Goal: Download file/media

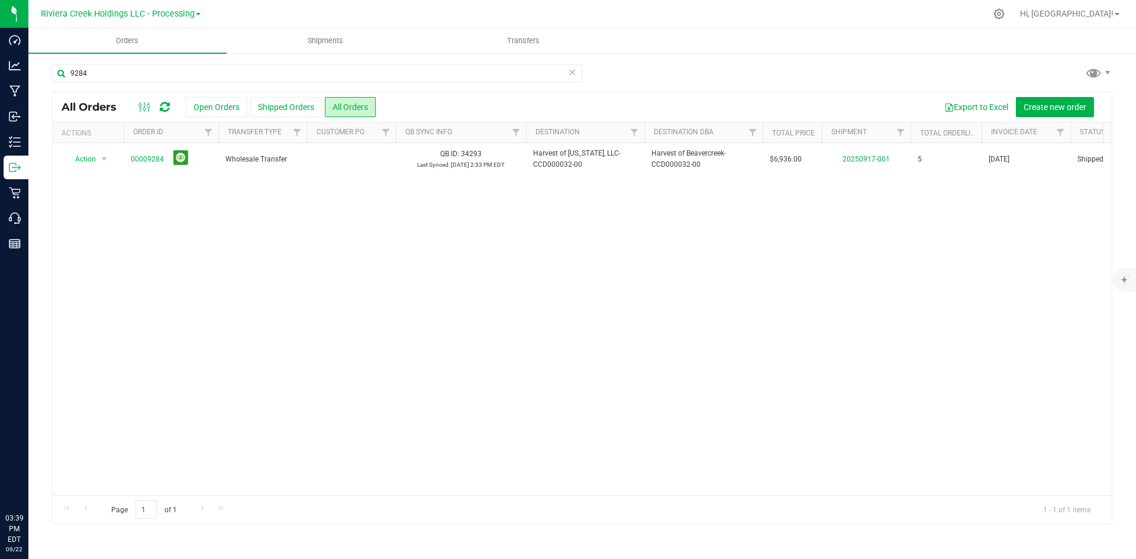
click at [155, 16] on span "Riviera Creek Holdings LLC - Processing" at bounding box center [118, 14] width 154 height 10
click at [153, 46] on link "Riviera Creek Holdings LLC - Cultivation" at bounding box center [120, 42] width 173 height 16
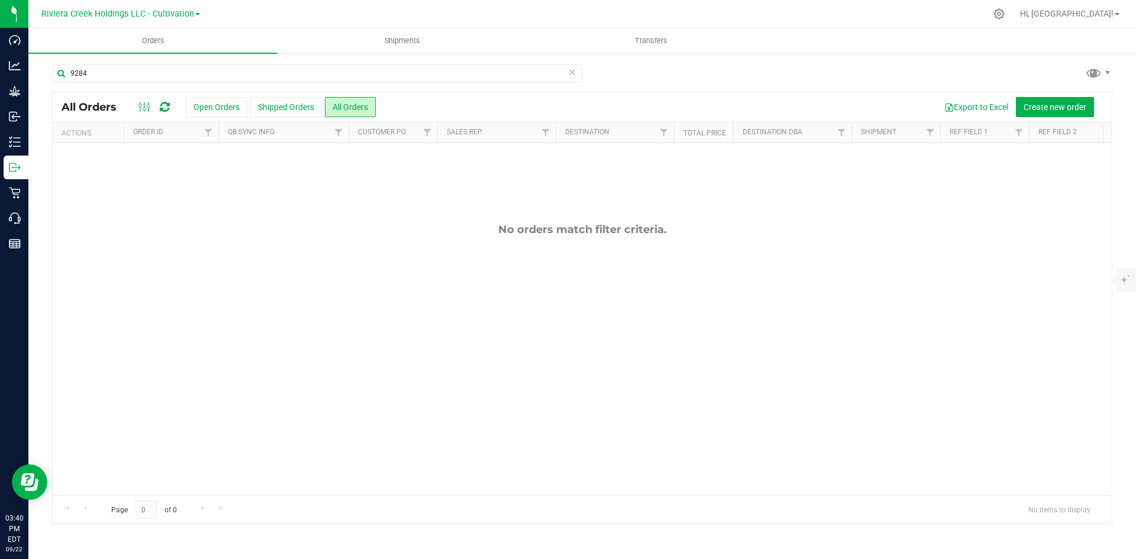
click at [572, 71] on icon at bounding box center [572, 71] width 8 height 14
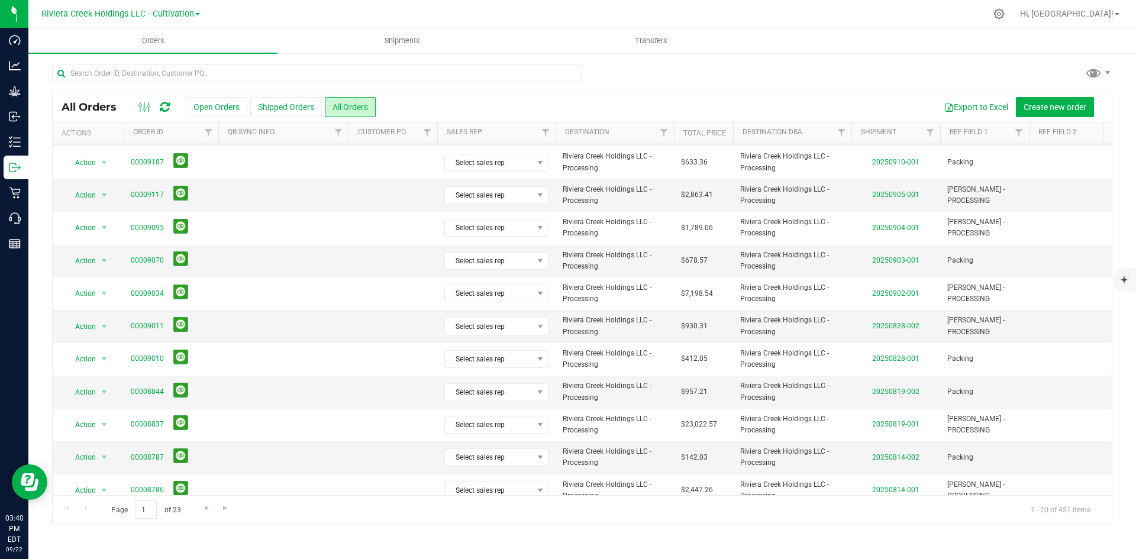
scroll to position [134, 0]
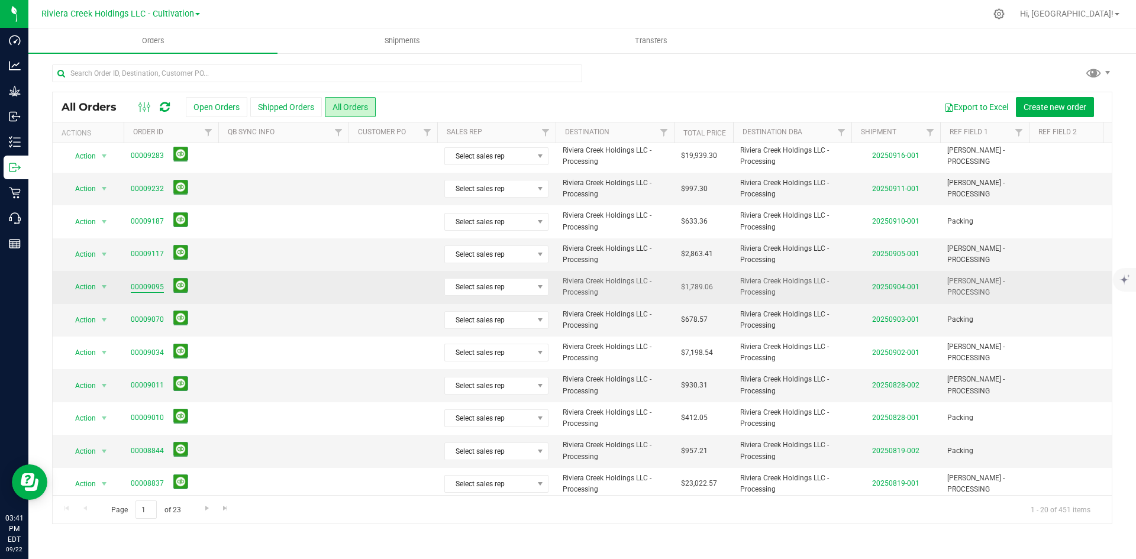
click at [151, 292] on link "00009095" at bounding box center [147, 287] width 33 height 11
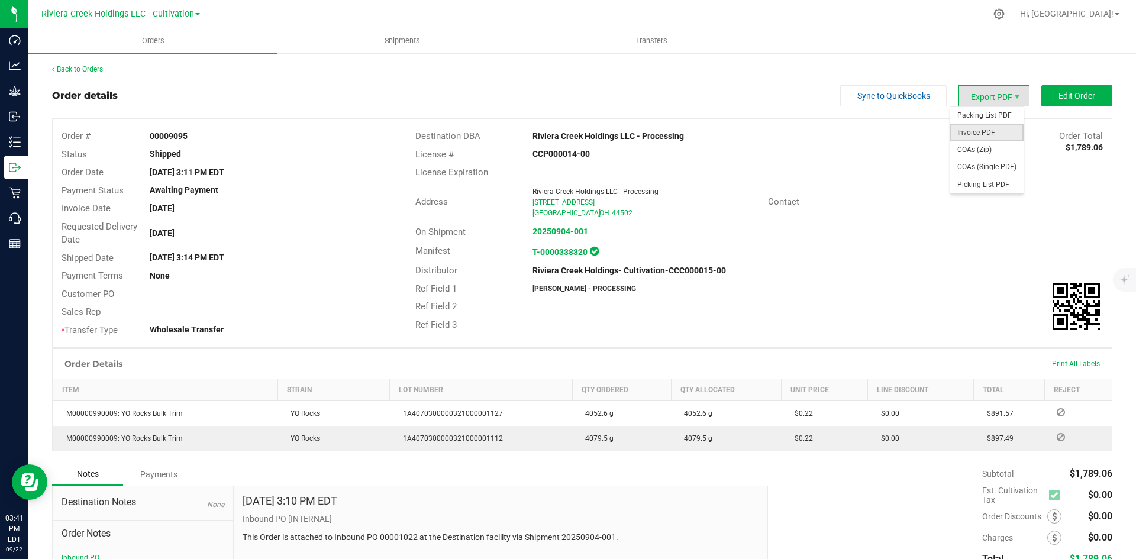
click at [998, 133] on span "Invoice PDF" at bounding box center [986, 132] width 73 height 17
click at [95, 73] on link "Back to Orders" at bounding box center [77, 69] width 51 height 8
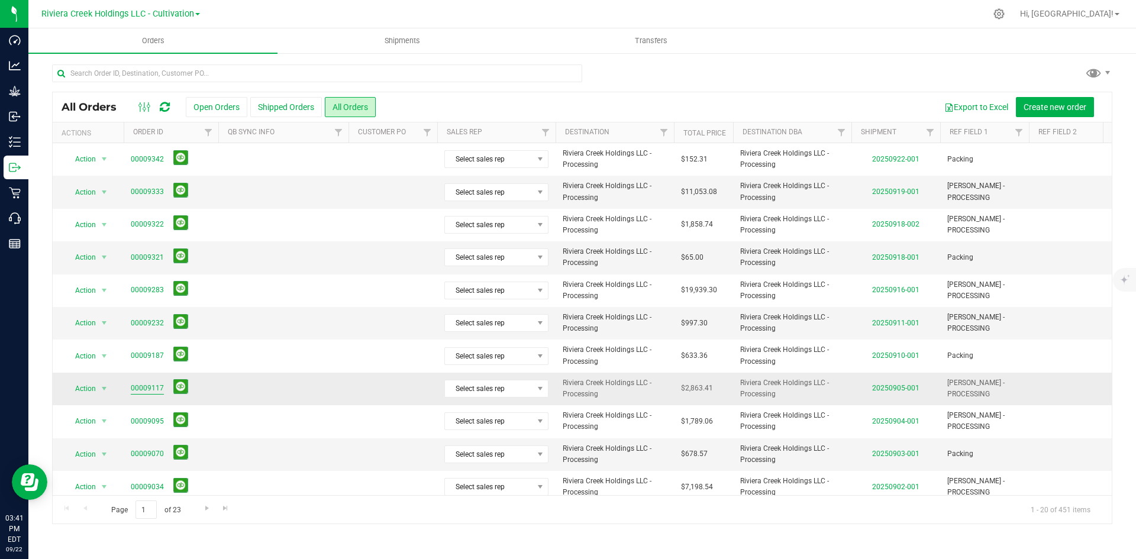
click at [155, 388] on link "00009117" at bounding box center [147, 388] width 33 height 11
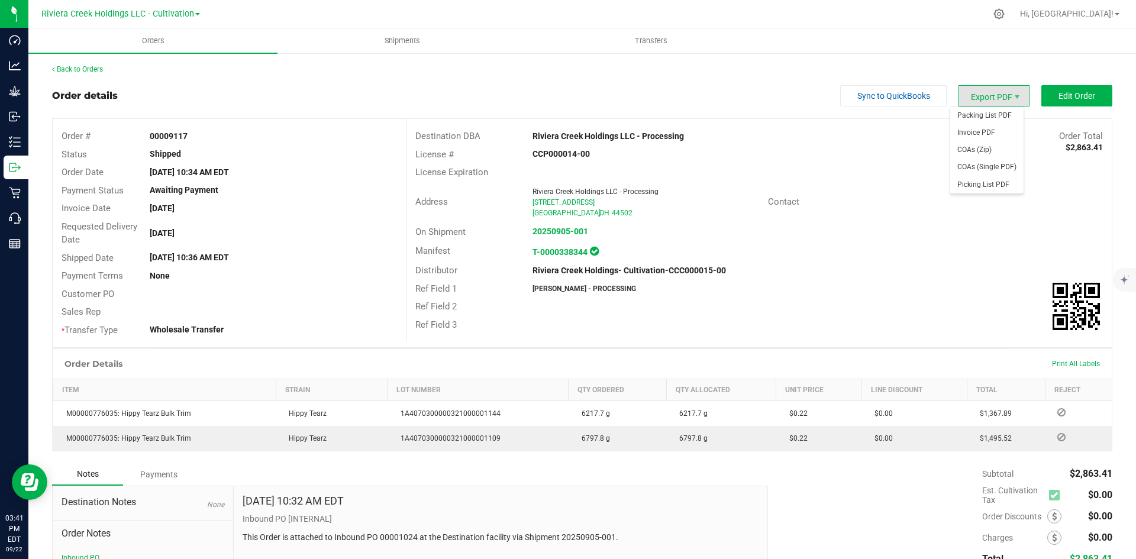
click at [979, 96] on span "Export PDF" at bounding box center [994, 95] width 71 height 21
click at [995, 135] on span "Invoice PDF" at bounding box center [986, 132] width 73 height 17
click at [77, 75] on div "Back to Orders Order details Sync to QuickBooks Export PDF Edit Order Order # 0…" at bounding box center [582, 355] width 1060 height 582
click at [78, 72] on link "Back to Orders" at bounding box center [77, 69] width 51 height 8
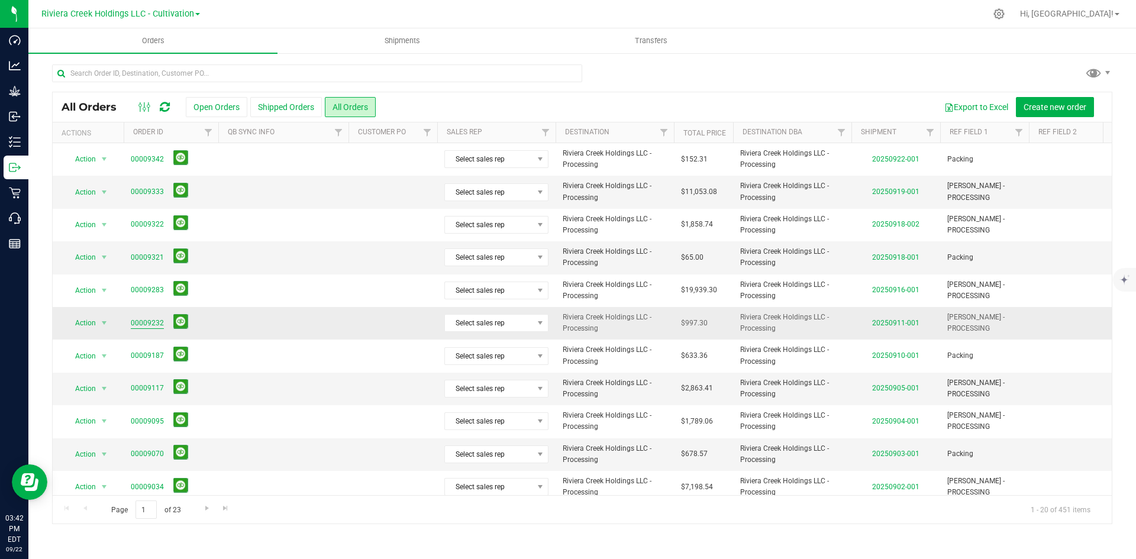
click at [149, 318] on link "00009232" at bounding box center [147, 323] width 33 height 11
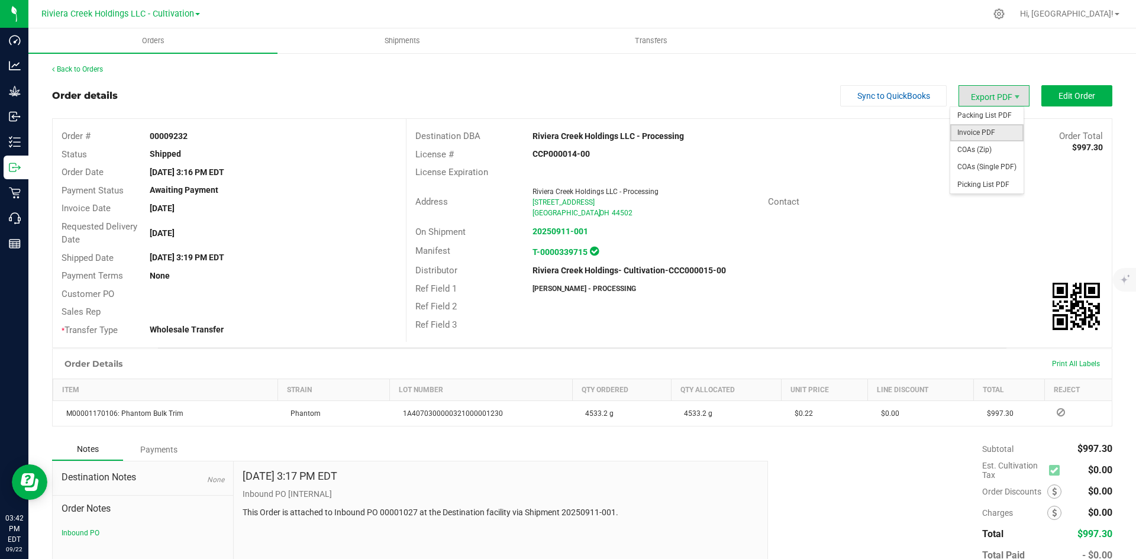
click at [988, 130] on span "Invoice PDF" at bounding box center [986, 132] width 73 height 17
click at [72, 66] on link "Back to Orders" at bounding box center [77, 69] width 51 height 8
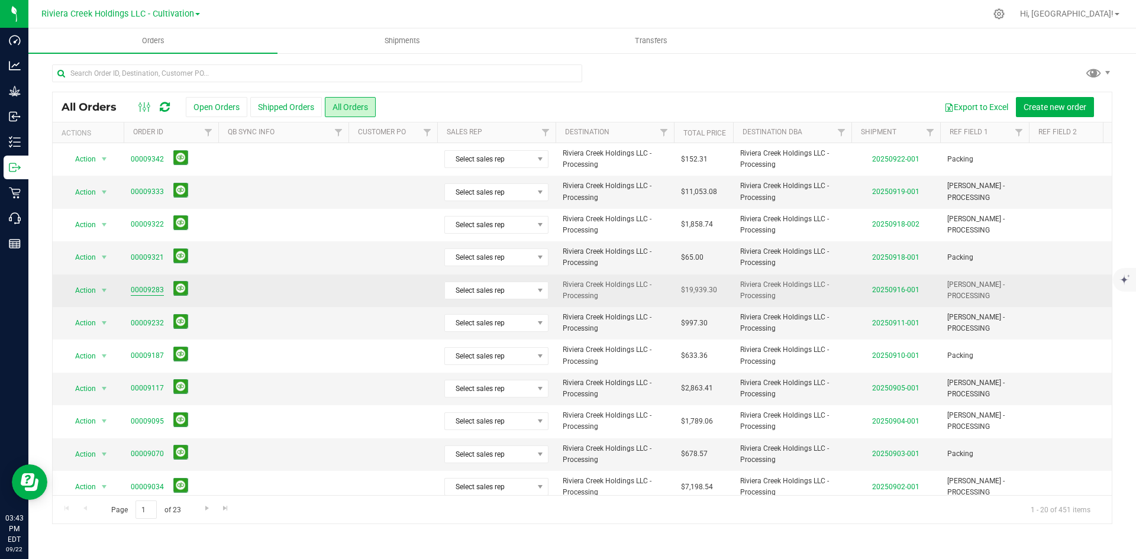
click at [147, 288] on link "00009283" at bounding box center [147, 290] width 33 height 11
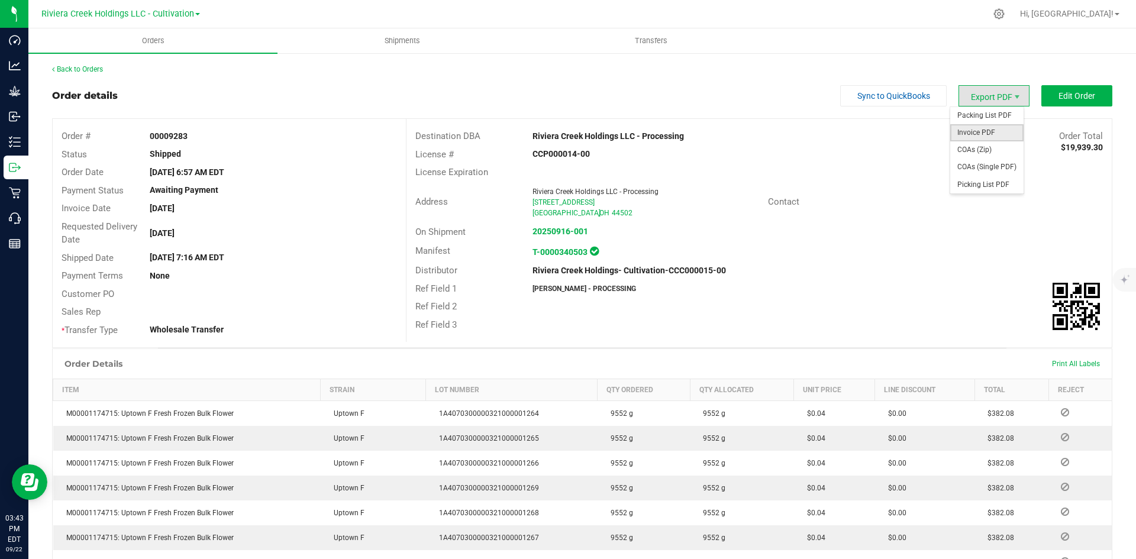
click at [977, 130] on span "Invoice PDF" at bounding box center [986, 132] width 73 height 17
click at [76, 69] on link "Back to Orders" at bounding box center [77, 69] width 51 height 8
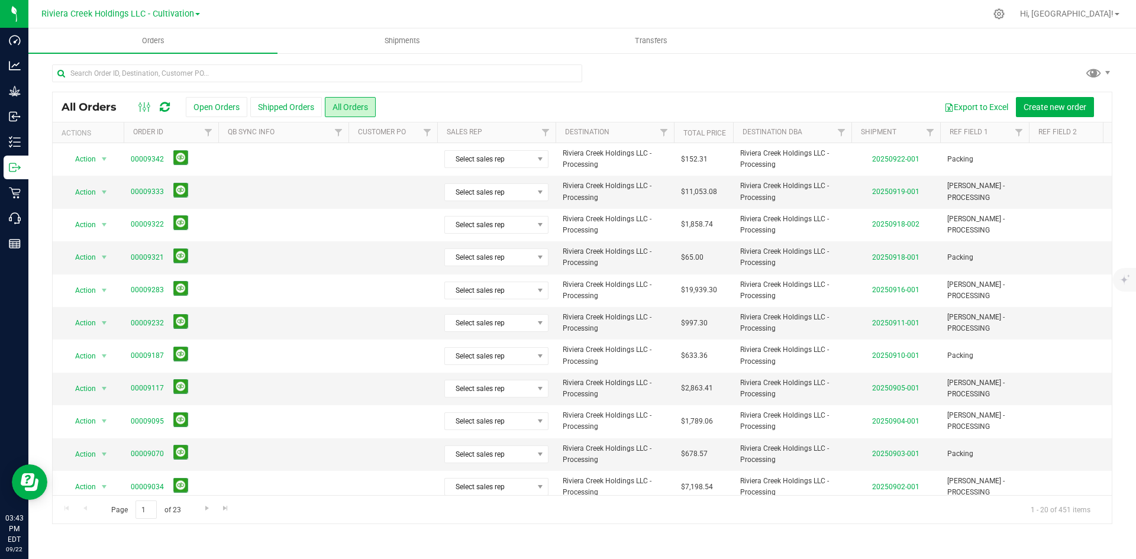
click at [485, 9] on div at bounding box center [599, 13] width 774 height 23
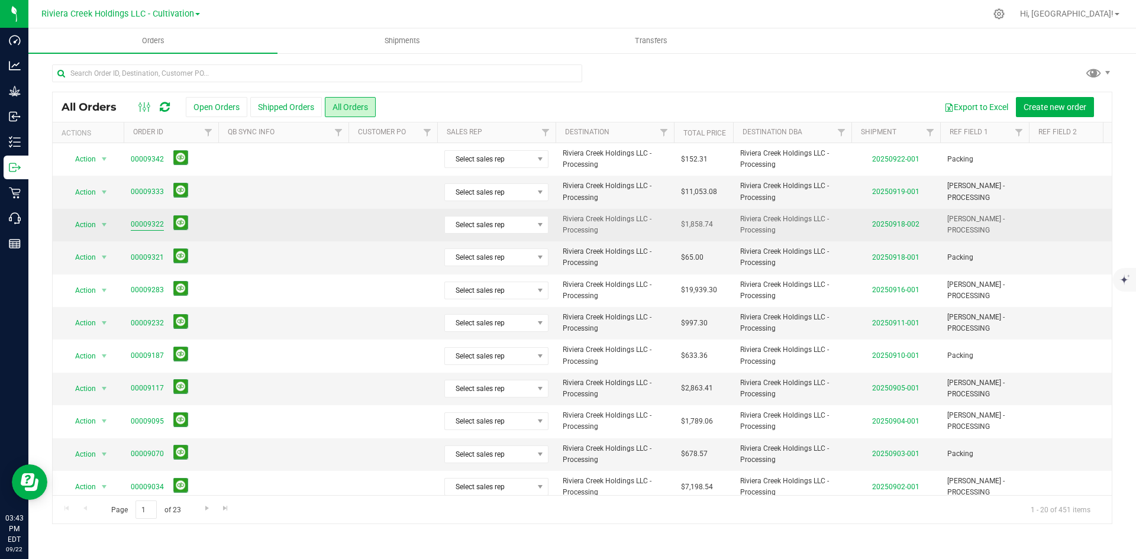
click at [151, 224] on link "00009322" at bounding box center [147, 224] width 33 height 11
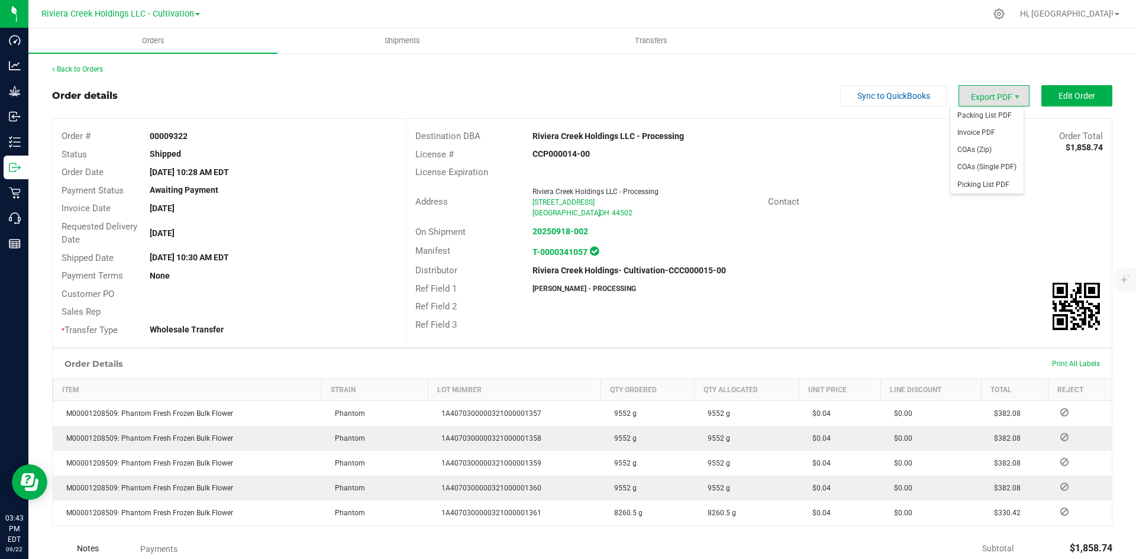
click at [990, 90] on span "Export PDF" at bounding box center [994, 95] width 71 height 21
click at [980, 129] on span "Invoice PDF" at bounding box center [986, 132] width 73 height 17
click at [82, 65] on link "Back to Orders" at bounding box center [77, 69] width 51 height 8
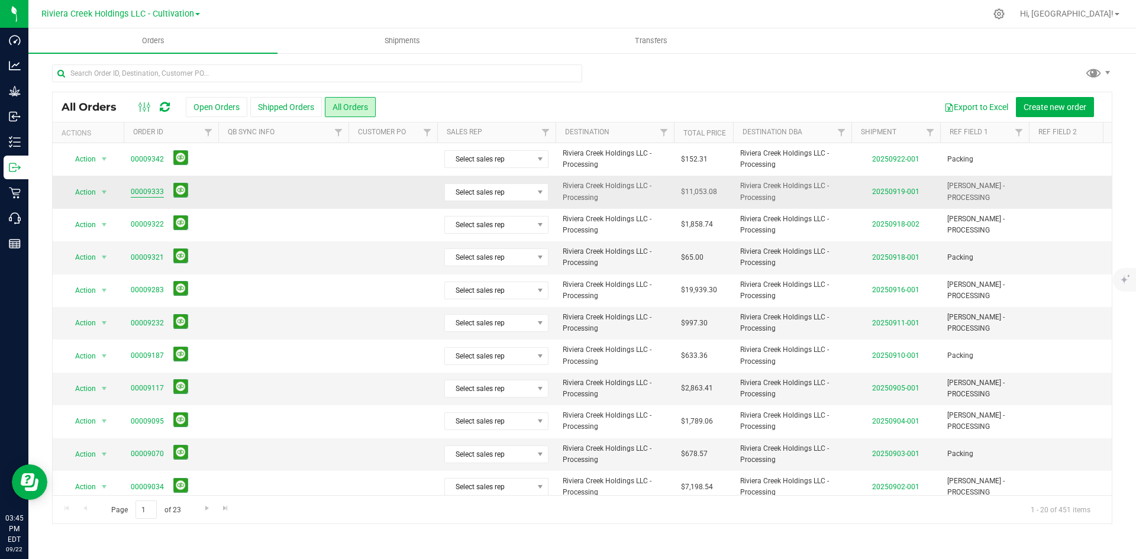
click at [147, 192] on link "00009333" at bounding box center [147, 191] width 33 height 11
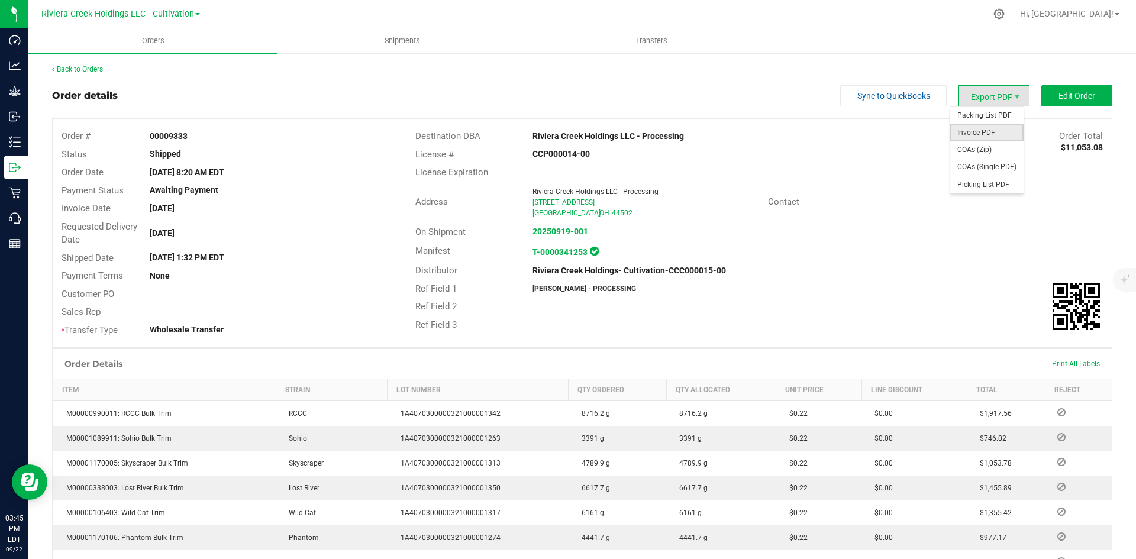
click at [980, 131] on span "Invoice PDF" at bounding box center [986, 132] width 73 height 17
